Goal: Download file/media

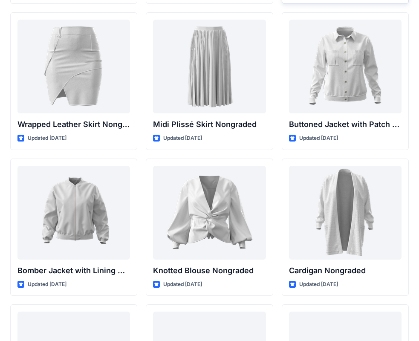
scroll to position [7783, 0]
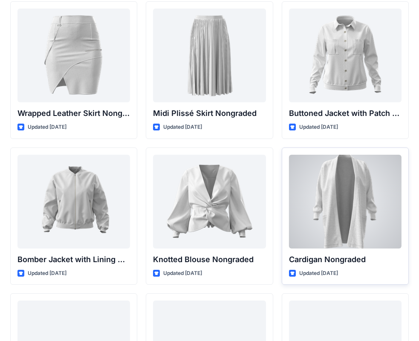
click at [301, 238] on div at bounding box center [345, 202] width 113 height 94
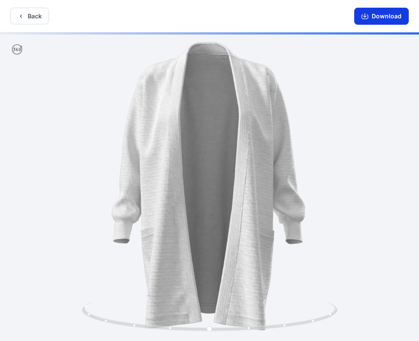
click at [377, 15] on button "Download" at bounding box center [381, 16] width 55 height 17
click at [34, 11] on button "Back" at bounding box center [29, 16] width 39 height 17
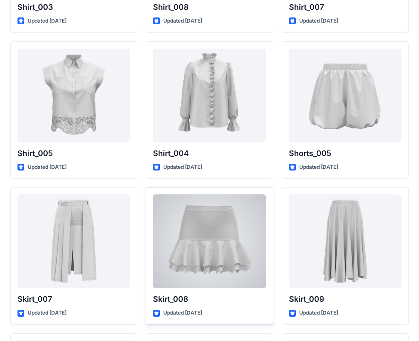
scroll to position [4116, 0]
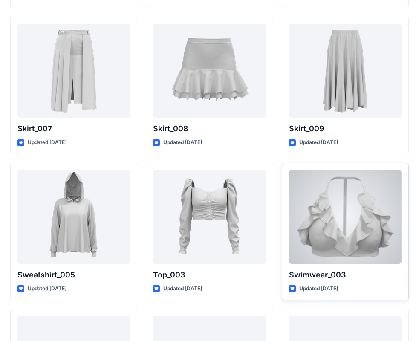
click at [363, 212] on div at bounding box center [345, 217] width 113 height 94
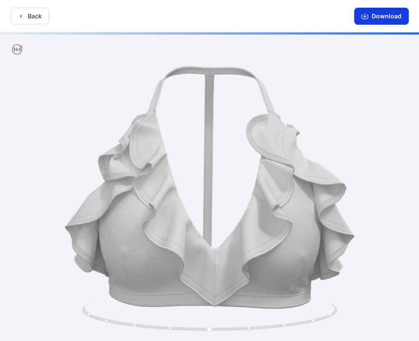
click at [366, 17] on icon "button" at bounding box center [365, 16] width 7 height 7
click at [24, 18] on button "Back" at bounding box center [29, 16] width 39 height 17
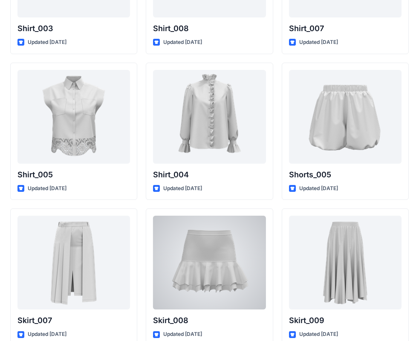
scroll to position [3881, 0]
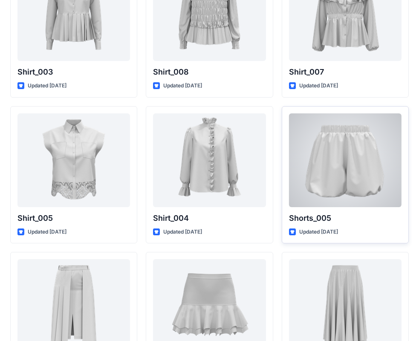
click at [378, 161] on div at bounding box center [345, 160] width 113 height 94
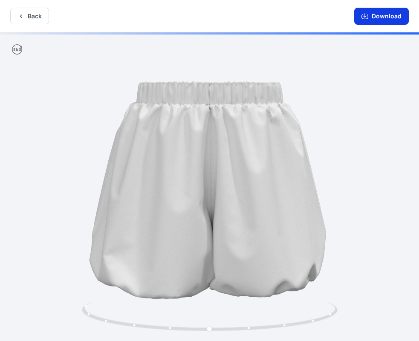
click at [382, 10] on button "Download" at bounding box center [381, 16] width 55 height 17
